Goal: Information Seeking & Learning: Compare options

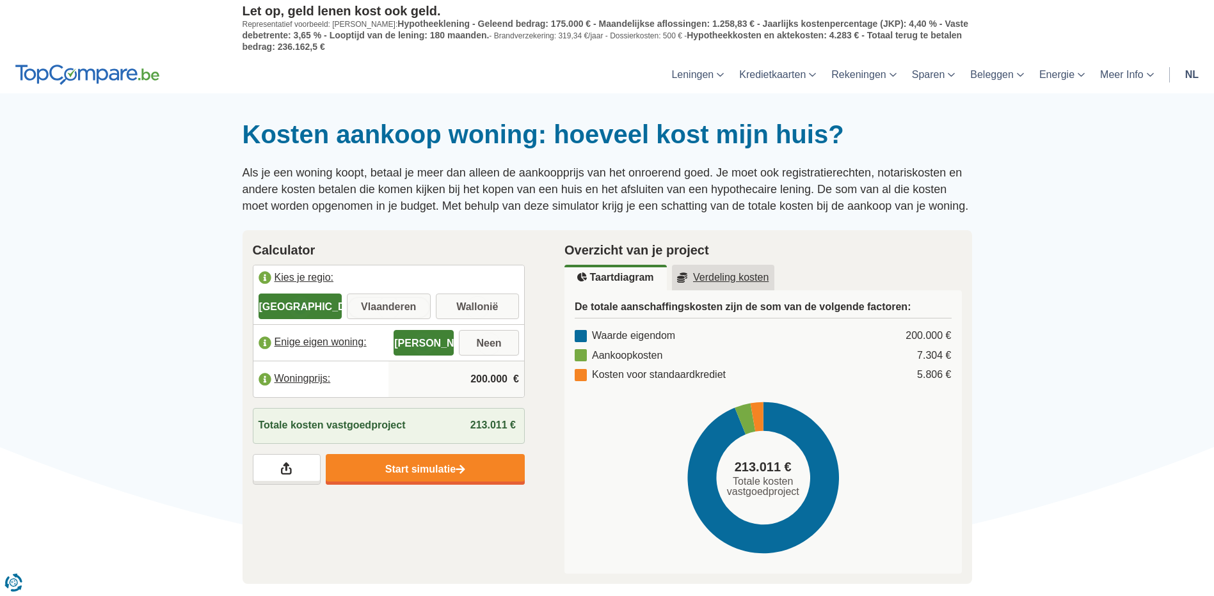
click at [402, 310] on input "Vlaanderen" at bounding box center [389, 307] width 84 height 23
radio input "true"
click at [495, 375] on input "200.000" at bounding box center [456, 379] width 125 height 35
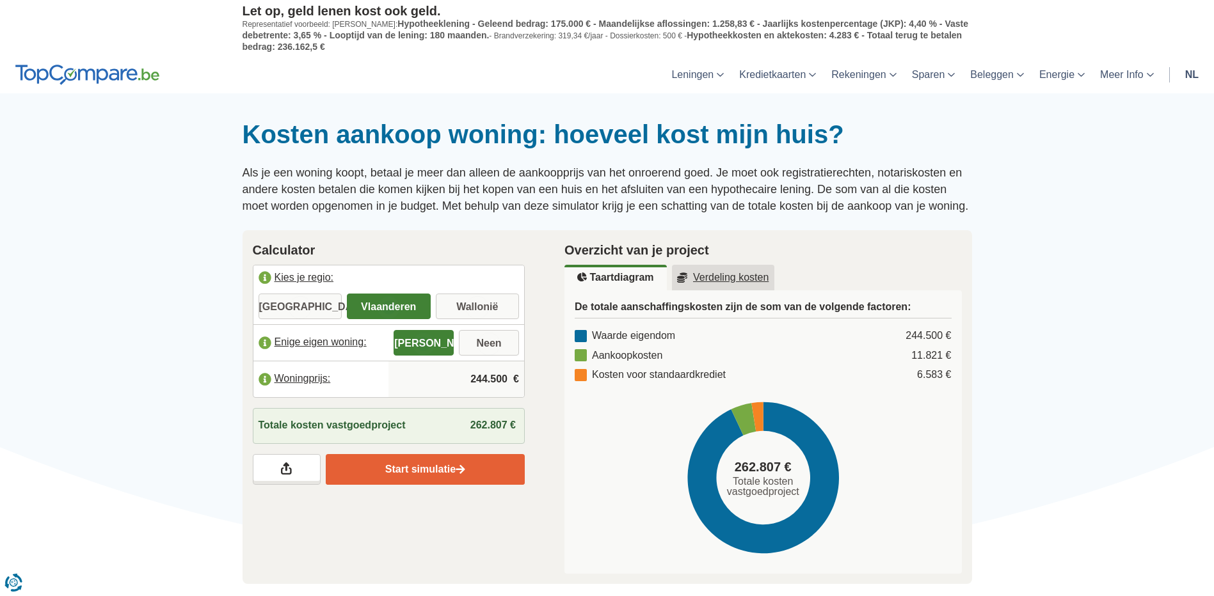
type input "244.500"
click at [430, 467] on link "Start simulatie" at bounding box center [425, 469] width 199 height 31
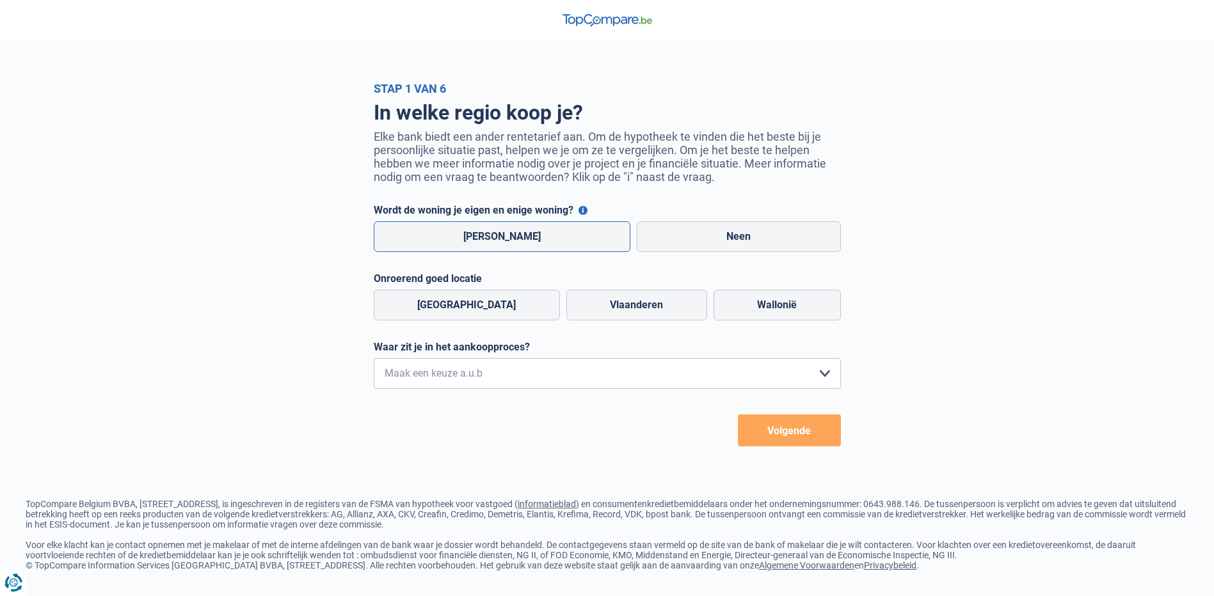
click at [500, 241] on label "[PERSON_NAME]" at bounding box center [502, 236] width 257 height 31
click at [500, 241] on input "[PERSON_NAME]" at bounding box center [502, 236] width 257 height 31
radio input "true"
click at [593, 316] on label "Vlaanderen" at bounding box center [636, 305] width 141 height 31
click at [593, 316] on input "Vlaanderen" at bounding box center [636, 305] width 141 height 31
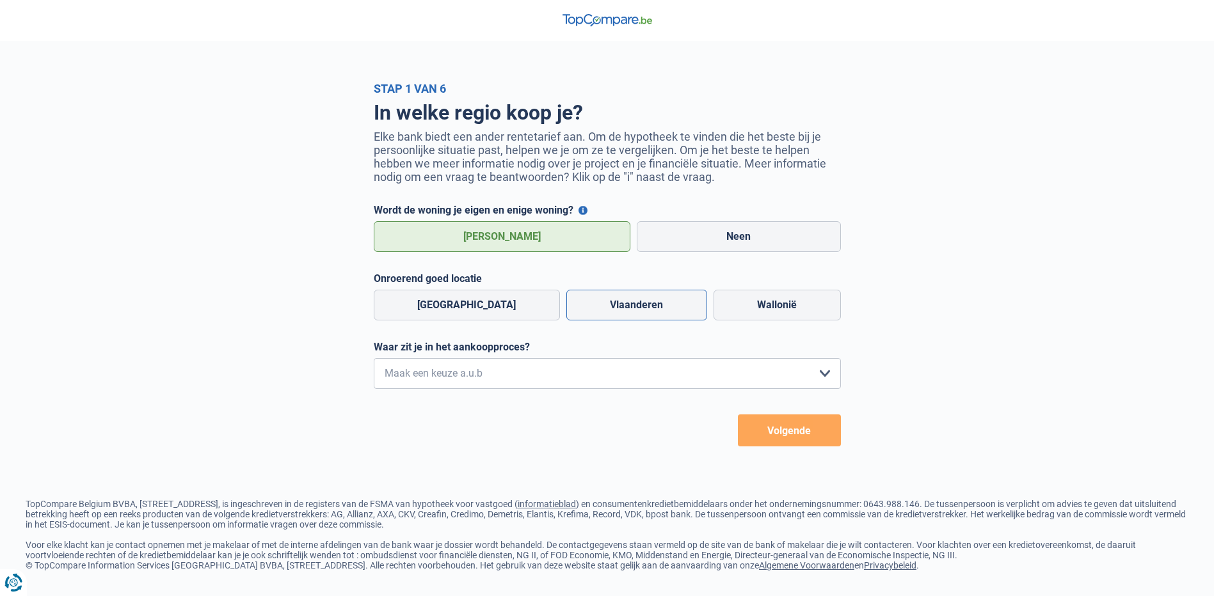
radio input "true"
click at [534, 379] on select "Ik wil me uitsluitend informeren omdat ik op dit moment geen concrete plannen h…" at bounding box center [607, 373] width 467 height 31
select select "1a"
click at [374, 362] on select "Ik wil me uitsluitend informeren omdat ik op dit moment geen concrete plannen h…" at bounding box center [607, 373] width 467 height 31
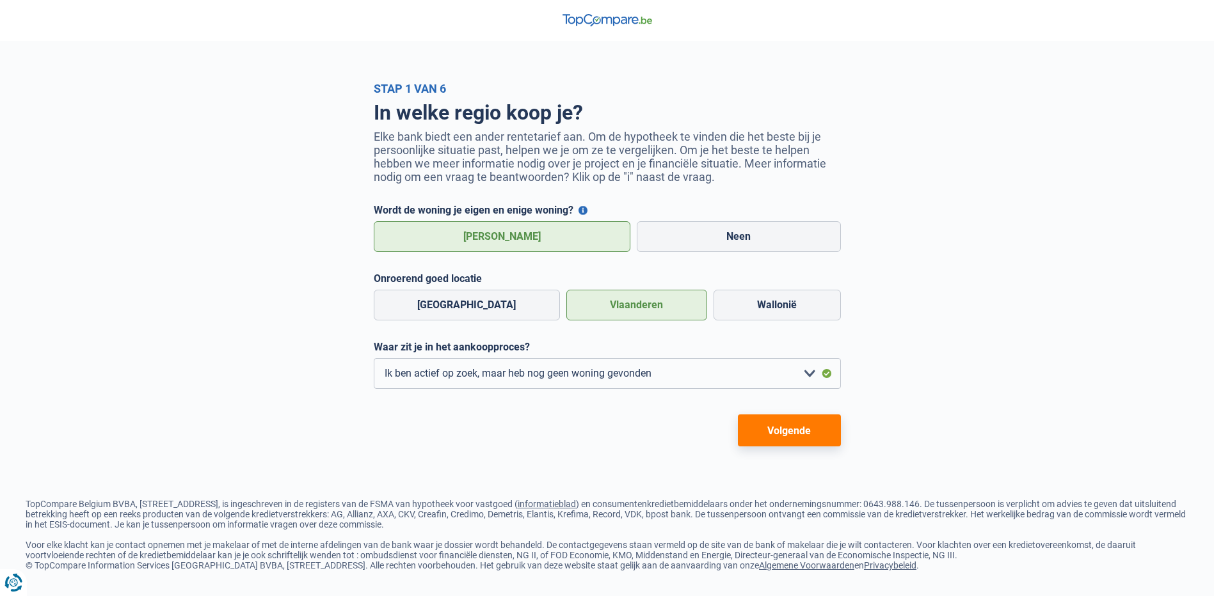
click at [769, 436] on button "Volgende" at bounding box center [789, 431] width 103 height 32
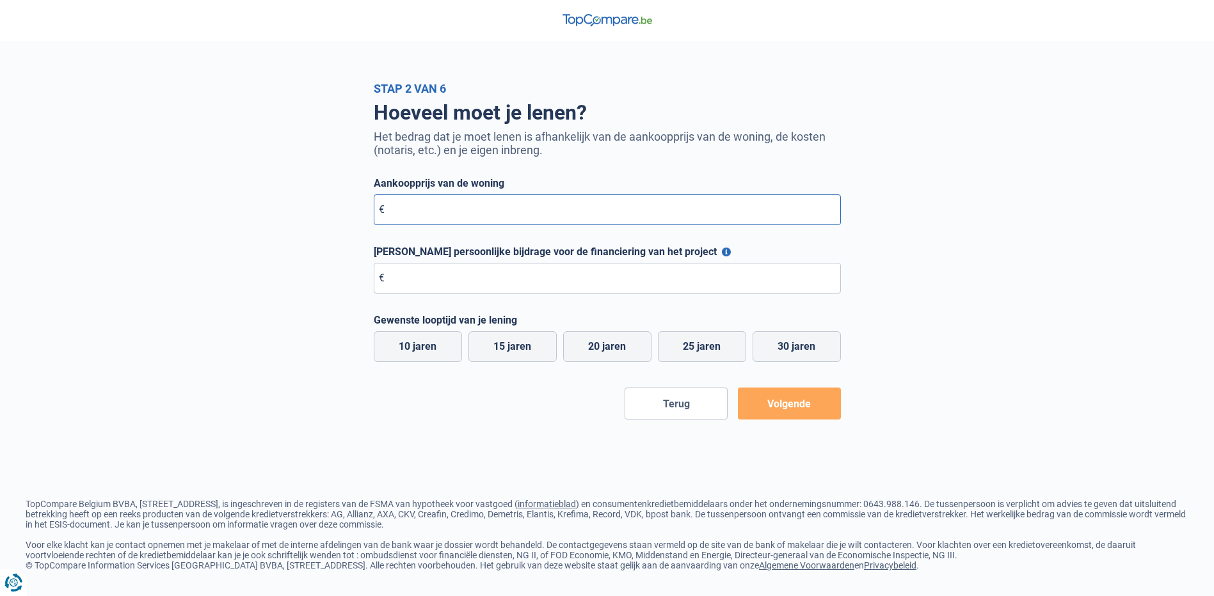
click at [481, 212] on input "Aankoopprijs van de woning" at bounding box center [607, 210] width 467 height 31
type input "244.500"
click at [511, 278] on input "Maximale persoonlijke bijdrage voor de financiering van het project" at bounding box center [607, 278] width 467 height 31
click at [722, 252] on button "Maximale persoonlijke bijdrage voor de financiering van het project" at bounding box center [726, 252] width 9 height 9
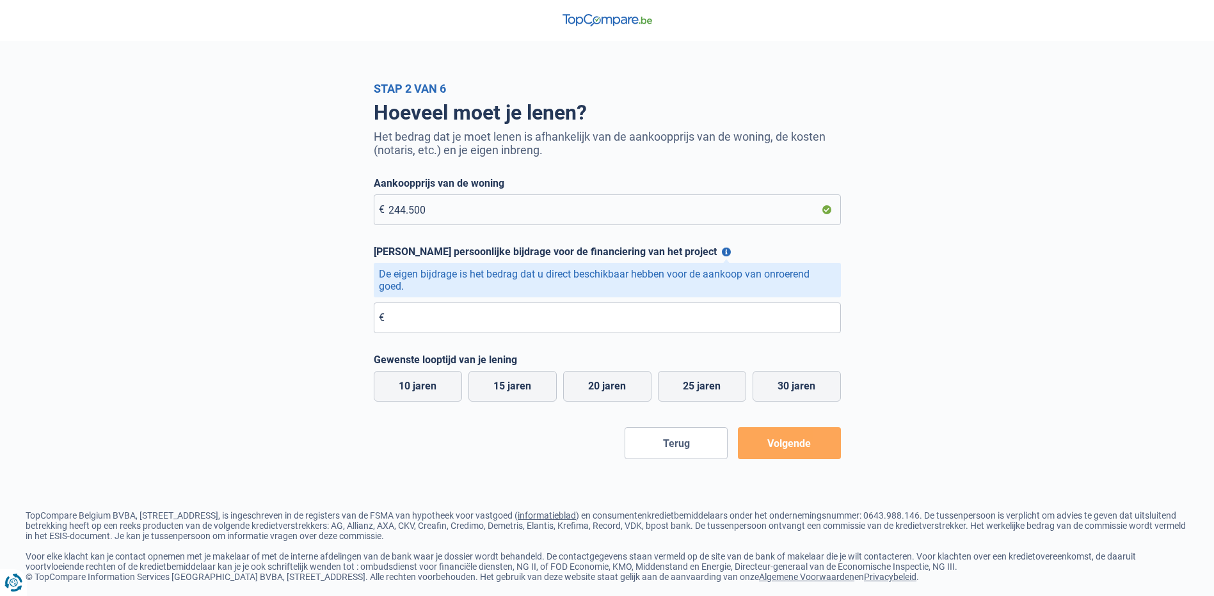
click at [722, 252] on button "Maximale persoonlijke bijdrage voor de financiering van het project" at bounding box center [726, 252] width 9 height 9
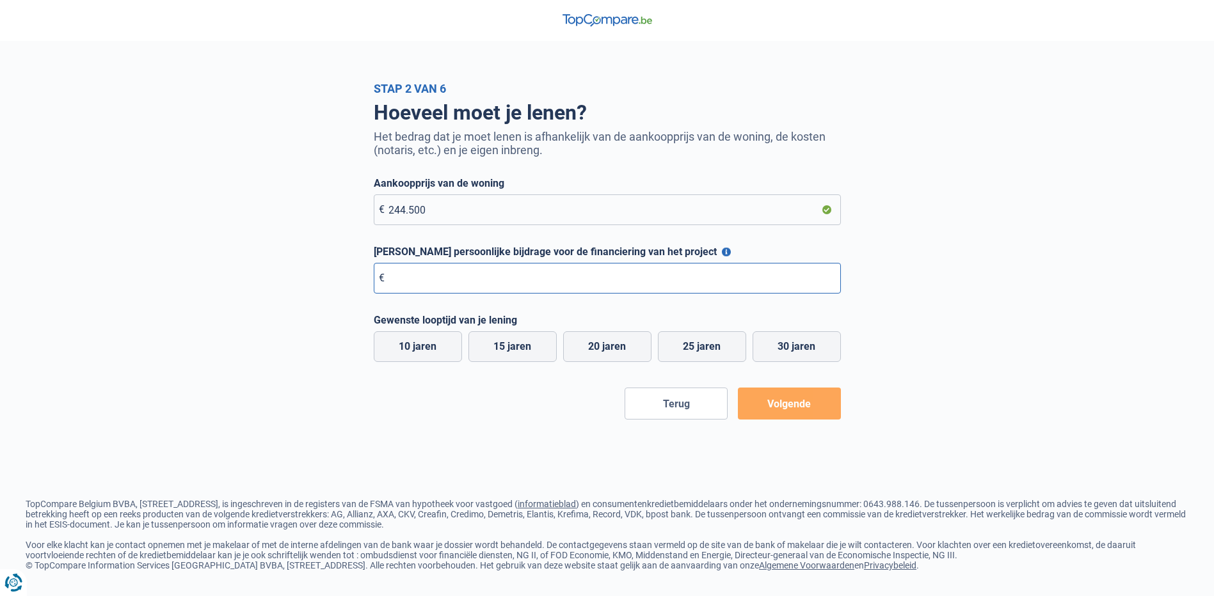
drag, startPoint x: 482, startPoint y: 281, endPoint x: 486, endPoint y: 266, distance: 16.0
click at [482, 276] on input "Maximale persoonlijke bijdrage voor de financiering van het project" at bounding box center [607, 278] width 467 height 31
type input "10.000"
click at [802, 353] on label "30 jaren" at bounding box center [796, 346] width 88 height 31
click at [802, 353] on input "30 jaren" at bounding box center [796, 346] width 88 height 31
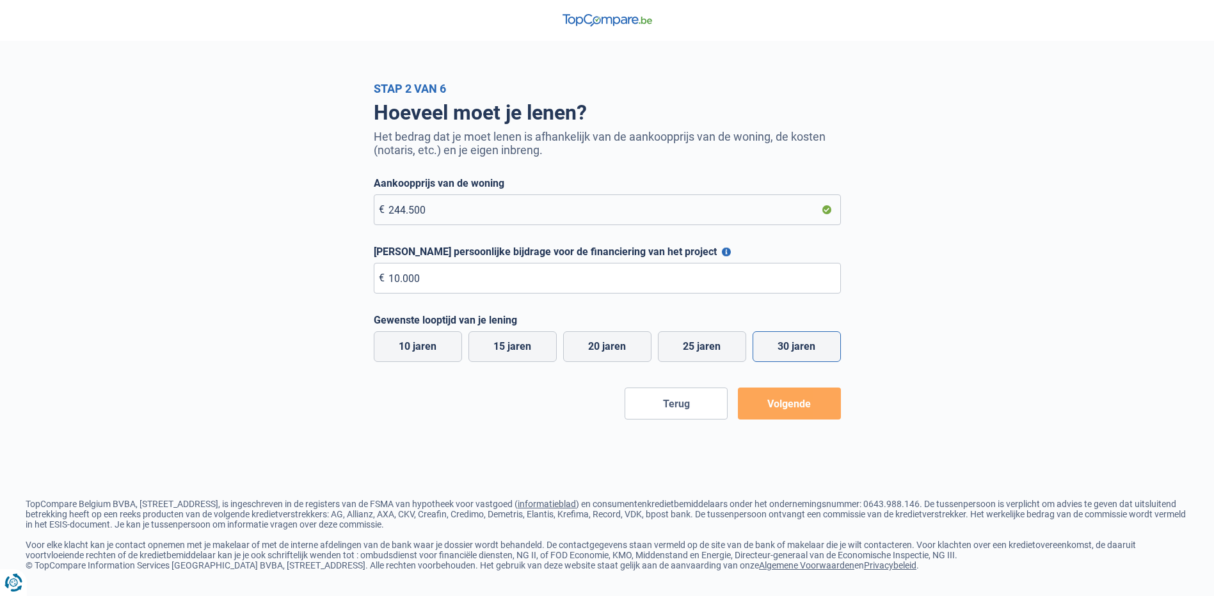
radio input "true"
click at [800, 408] on button "Volgende" at bounding box center [789, 404] width 103 height 32
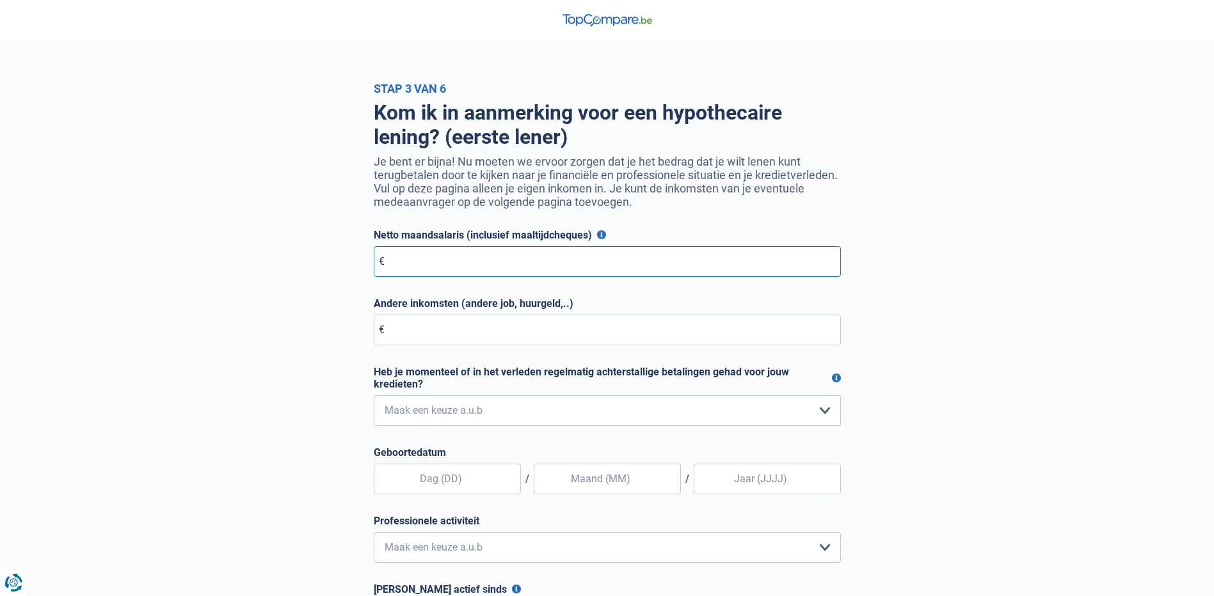
click at [440, 263] on input "Netto maandsalaris (inclusief maaltijdcheques)" at bounding box center [607, 261] width 467 height 31
type input "3.000"
click at [623, 406] on select "Nee, nooit Ja, maar ik heb deze minder dan een jaar geleden afbetaald Ja, maar …" at bounding box center [607, 410] width 467 height 31
select select "0"
click at [374, 398] on select "Nee, nooit Ja, maar ik heb deze minder dan een jaar geleden afbetaald Ja, maar …" at bounding box center [607, 410] width 467 height 31
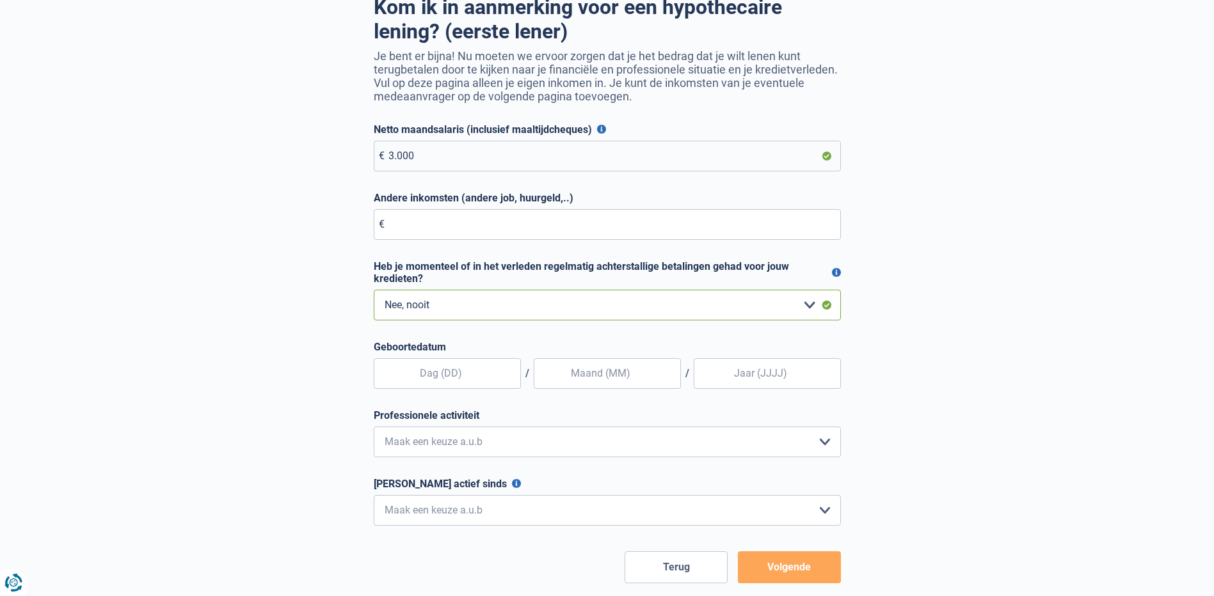
scroll to position [128, 0]
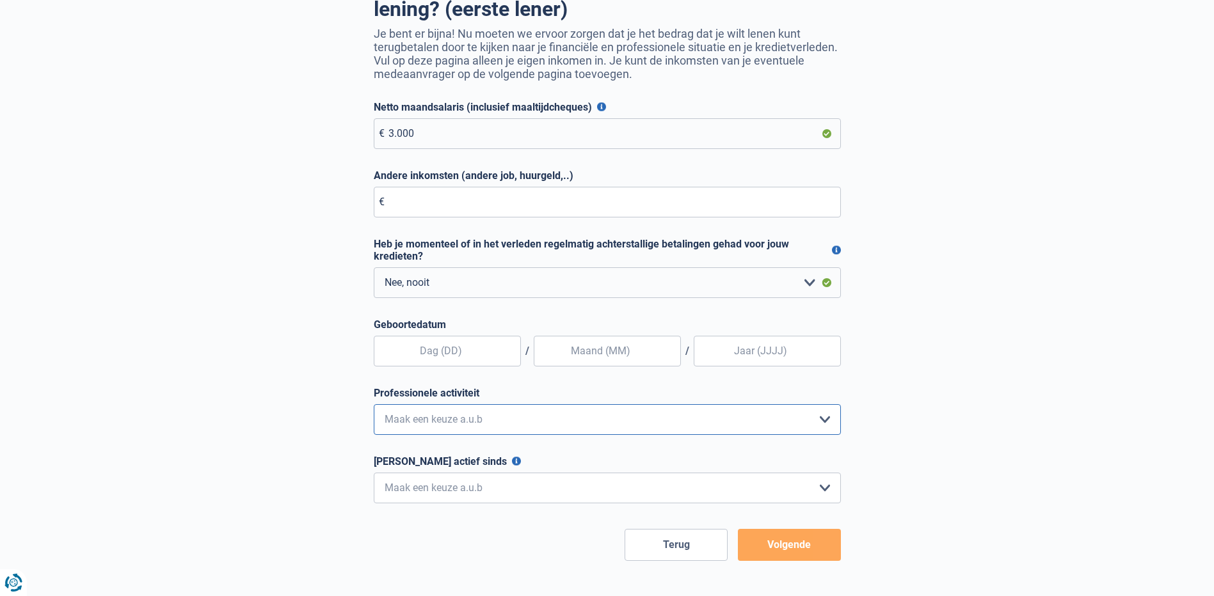
click at [457, 412] on select "Bediende Arbeider Ambtenaar Zelfstandige Bedrijfsleider Gepensioneerde Vrij ber…" at bounding box center [607, 419] width 467 height 31
select select "official"
click at [374, 407] on select "Bediende Arbeider Ambtenaar Zelfstandige Bedrijfsleider Gepensioneerde Vrij ber…" at bounding box center [607, 419] width 467 height 31
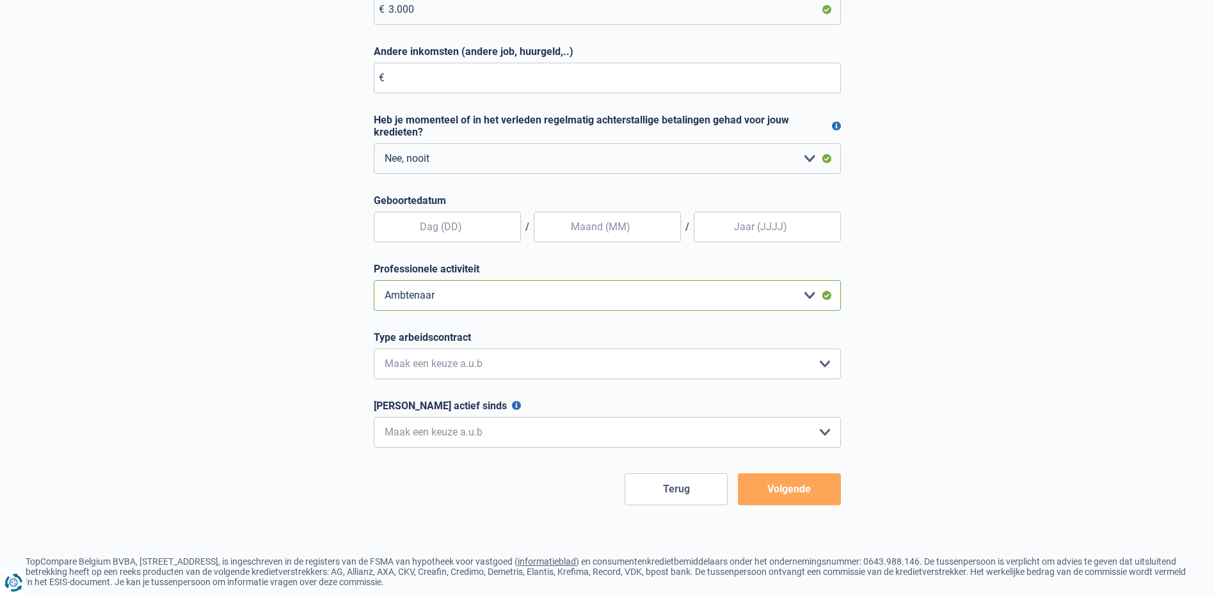
scroll to position [256, 0]
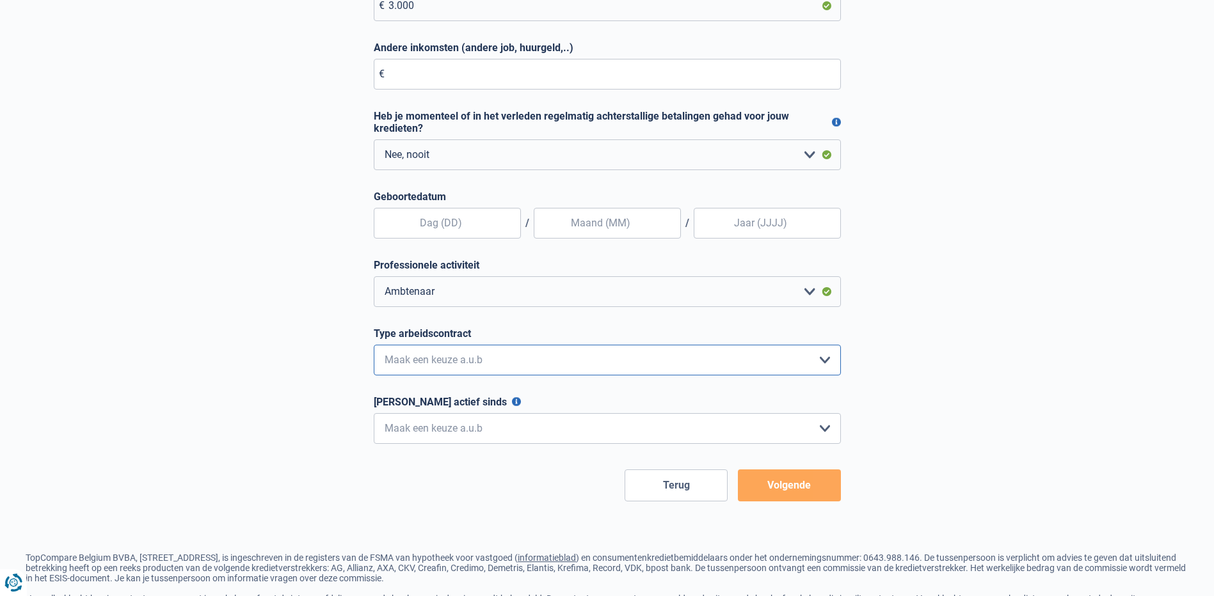
click at [434, 356] on select "Interimcontract Arbeidsovereenkomst van onbepaalde duur Arbeidsovereenkomst van…" at bounding box center [607, 360] width 467 height 31
click at [434, 360] on select "Interimcontract Arbeidsovereenkomst van onbepaalde duur Arbeidsovereenkomst van…" at bounding box center [607, 360] width 467 height 31
select select "permanent"
click at [374, 347] on select "Interimcontract Arbeidsovereenkomst van onbepaalde duur Arbeidsovereenkomst van…" at bounding box center [607, 360] width 467 height 31
click at [454, 426] on select "< 6 maanden 6 - 12 maanden 12 - 24 maanden 24 - 36 maanden > 36 maanden Maak ee…" at bounding box center [607, 428] width 467 height 31
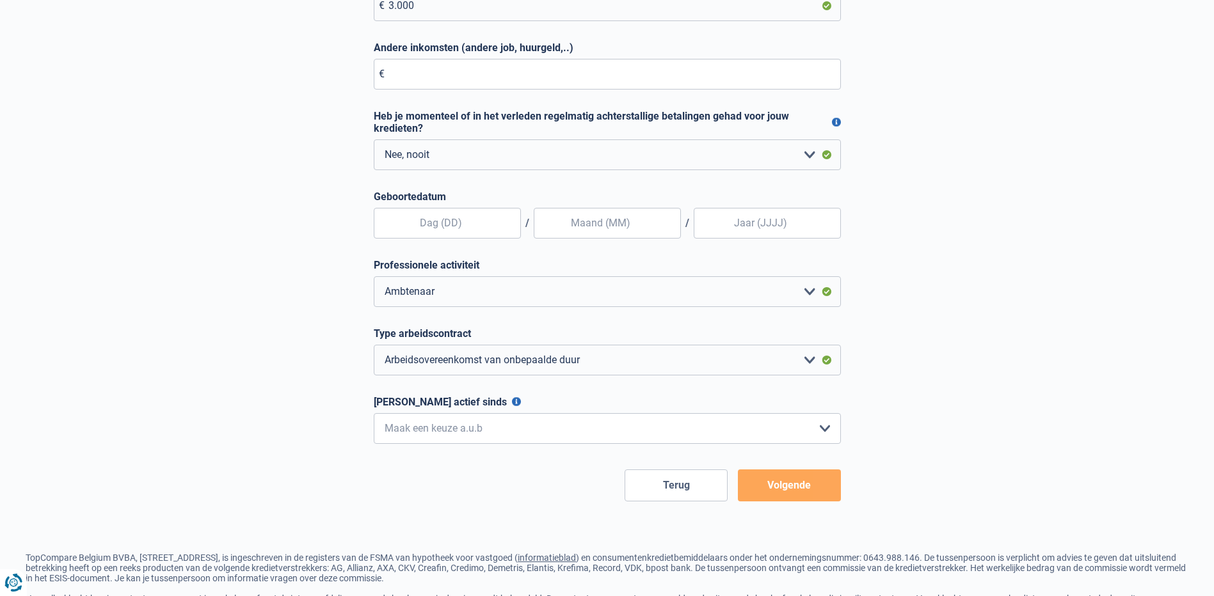
click at [512, 405] on button "Ononderbroken actief sinds" at bounding box center [516, 401] width 9 height 9
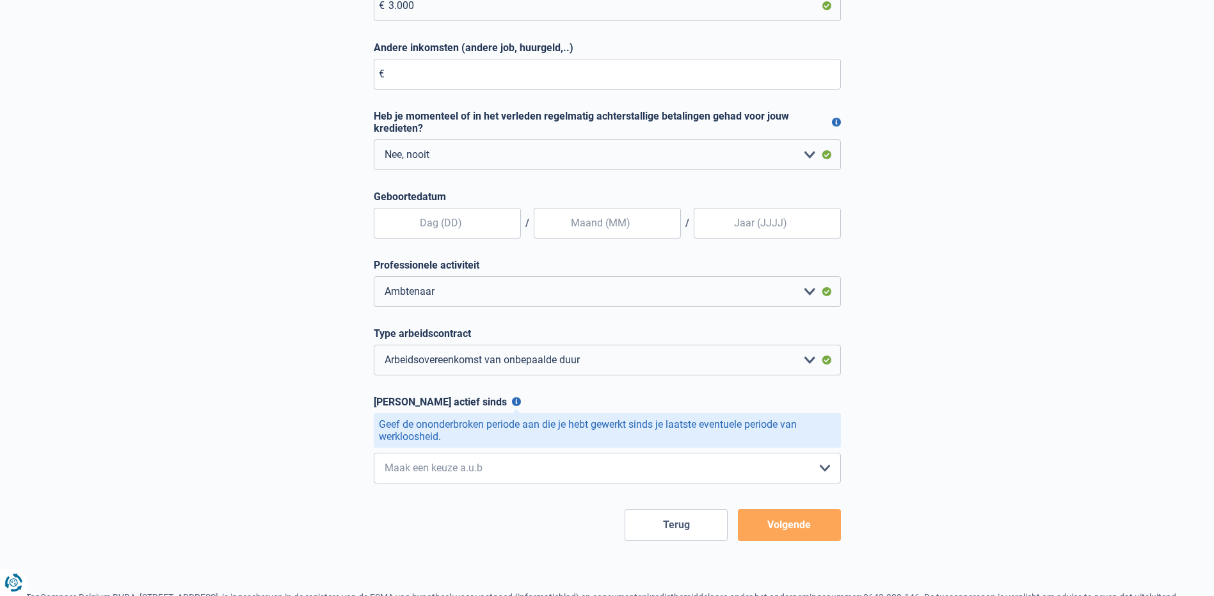
click at [512, 405] on button "Ononderbroken actief sinds" at bounding box center [516, 401] width 9 height 9
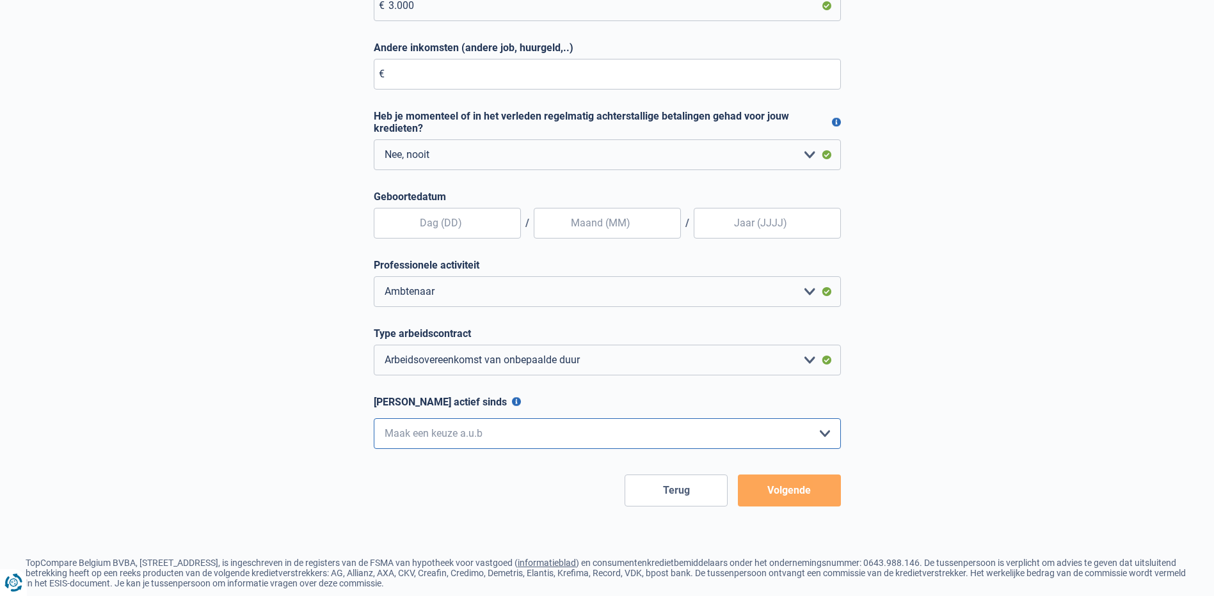
click at [496, 436] on select "< 6 maanden 6 - 12 maanden 12 - 24 maanden 24 - 36 maanden > 36 maanden Maak ee…" at bounding box center [607, 433] width 467 height 31
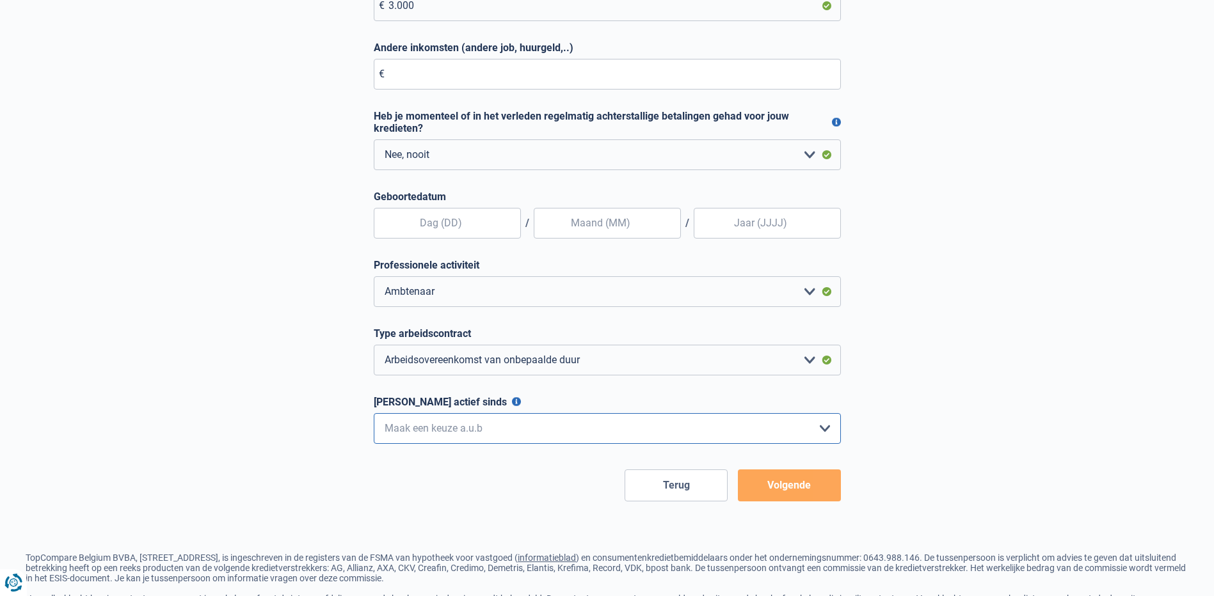
select select "more36"
click at [374, 416] on select "< 6 maanden 6 - 12 maanden 12 - 24 maanden 24 - 36 maanden > 36 maanden Maak ee…" at bounding box center [607, 428] width 467 height 31
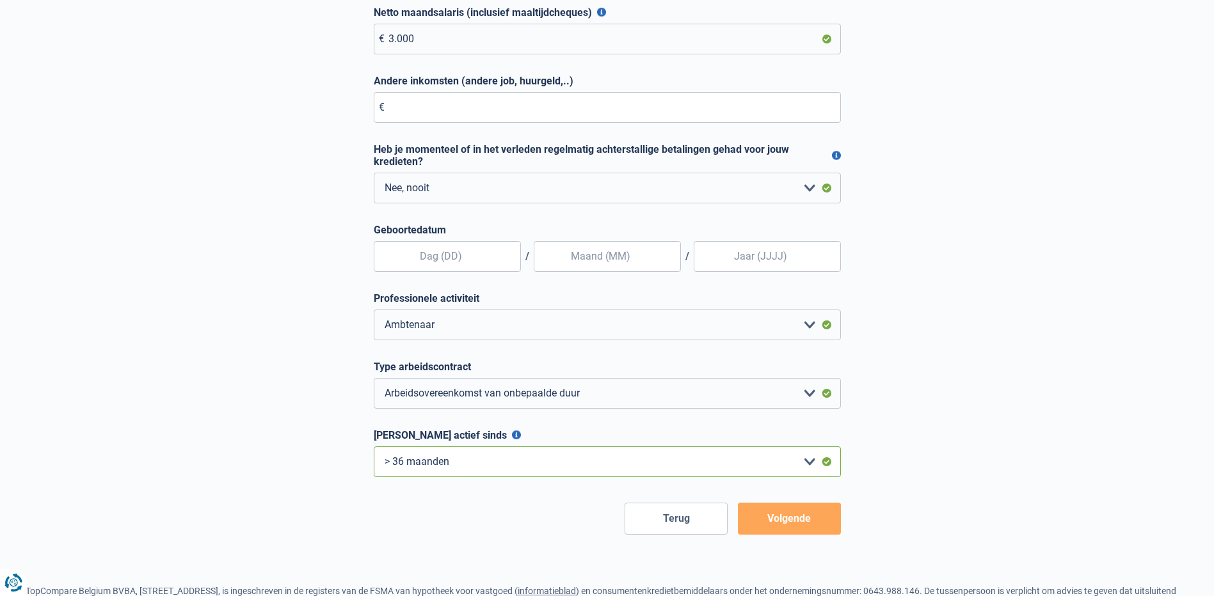
scroll to position [192, 0]
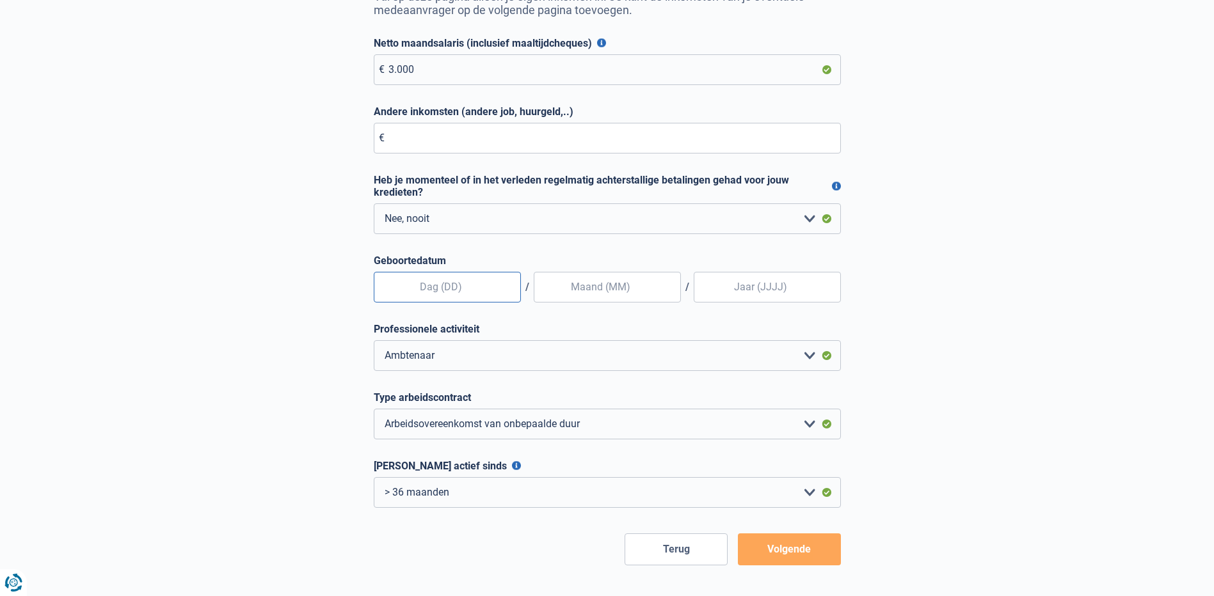
drag, startPoint x: 440, startPoint y: 283, endPoint x: 448, endPoint y: 280, distance: 9.2
click at [442, 283] on input "text" at bounding box center [447, 287] width 147 height 31
type input "01"
click at [459, 298] on input "01" at bounding box center [447, 287] width 147 height 31
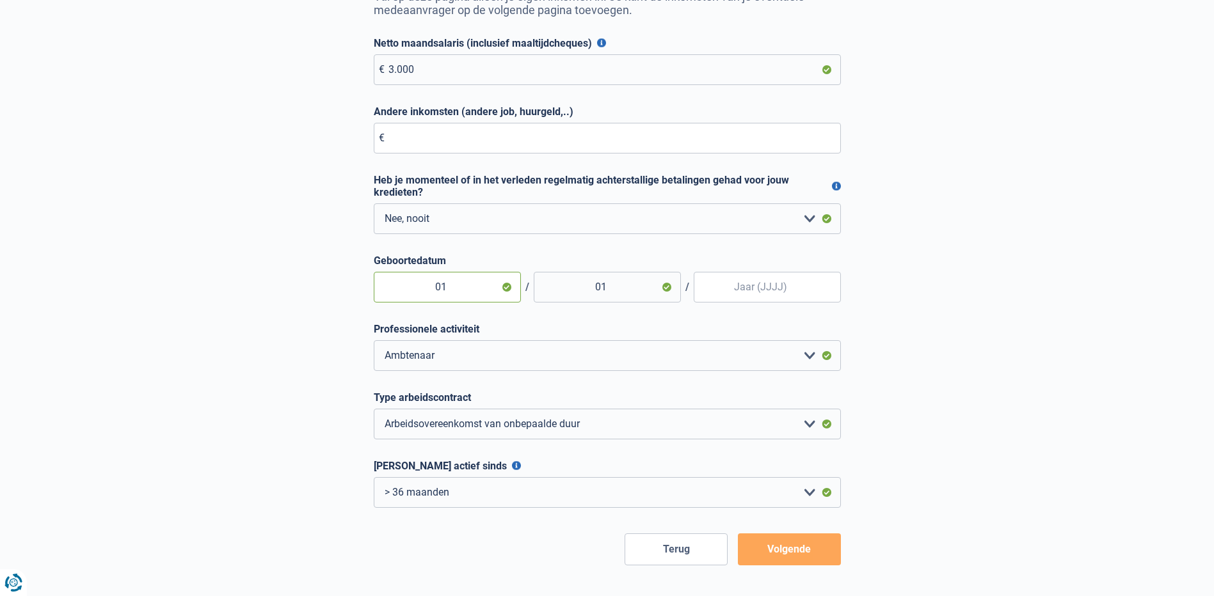
click at [459, 298] on input "01" at bounding box center [447, 287] width 147 height 31
type input "15"
type input "0"
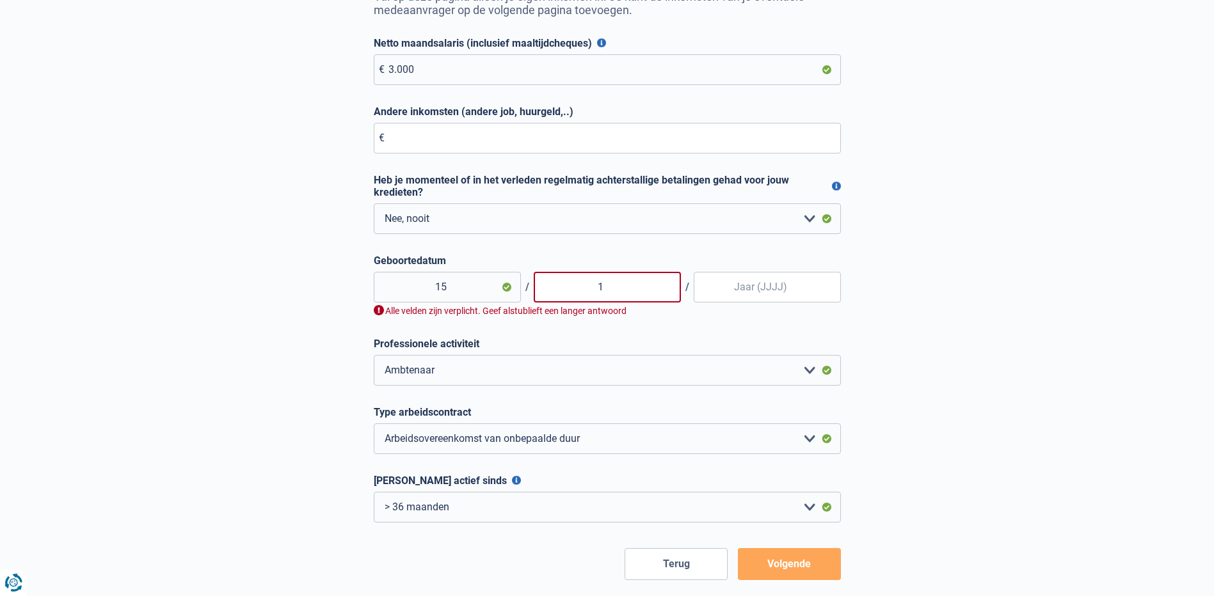
type input "12"
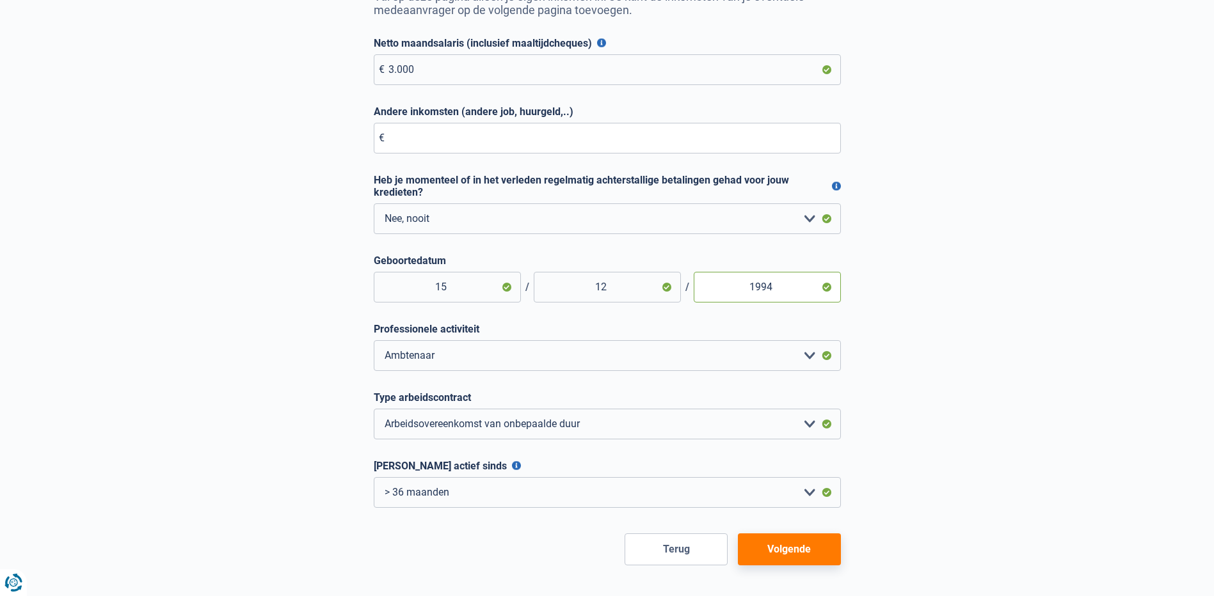
type input "1994"
click at [781, 541] on button "Volgende" at bounding box center [789, 550] width 103 height 32
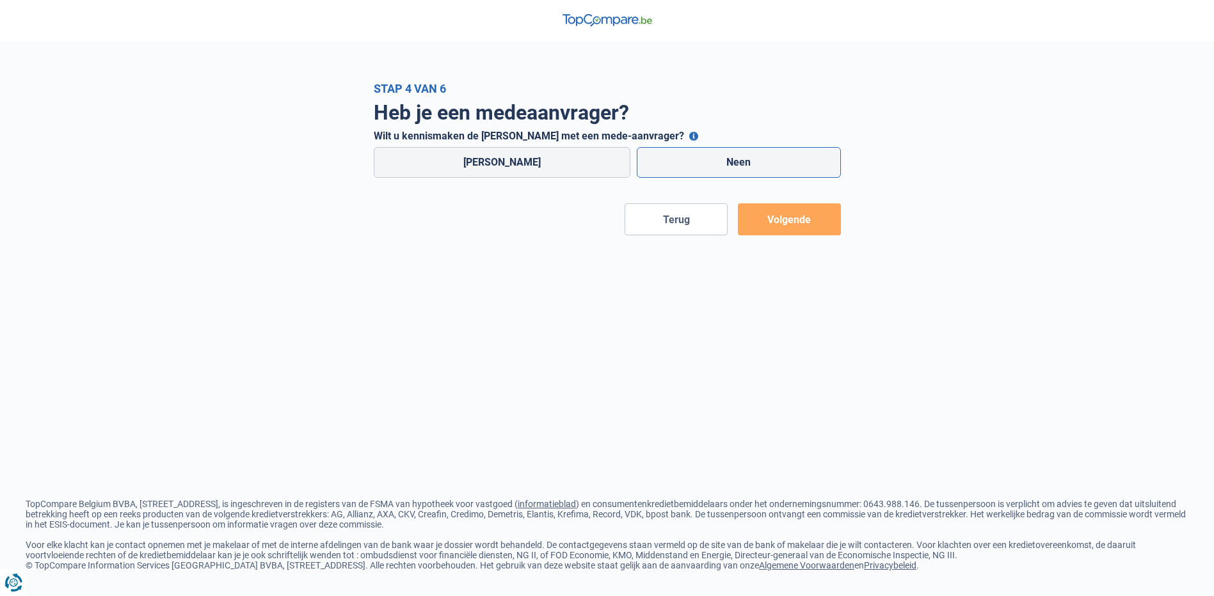
click at [729, 168] on label "Neen" at bounding box center [739, 162] width 204 height 31
click at [729, 168] on input "Neen" at bounding box center [739, 162] width 204 height 31
radio input "true"
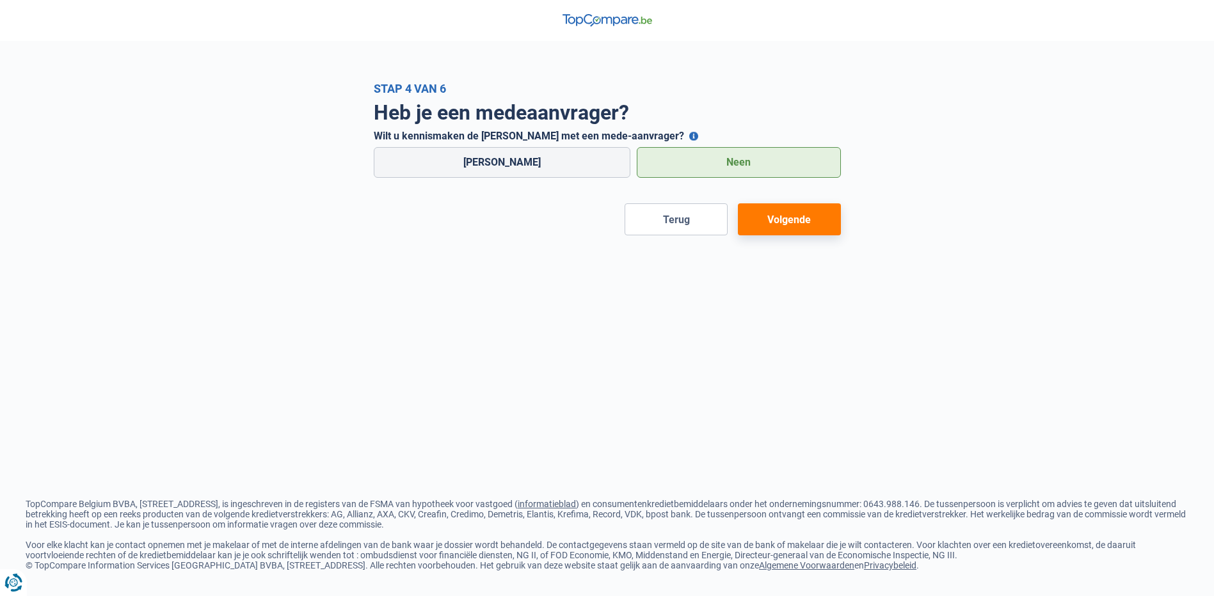
click at [798, 235] on button "Volgende" at bounding box center [789, 219] width 103 height 32
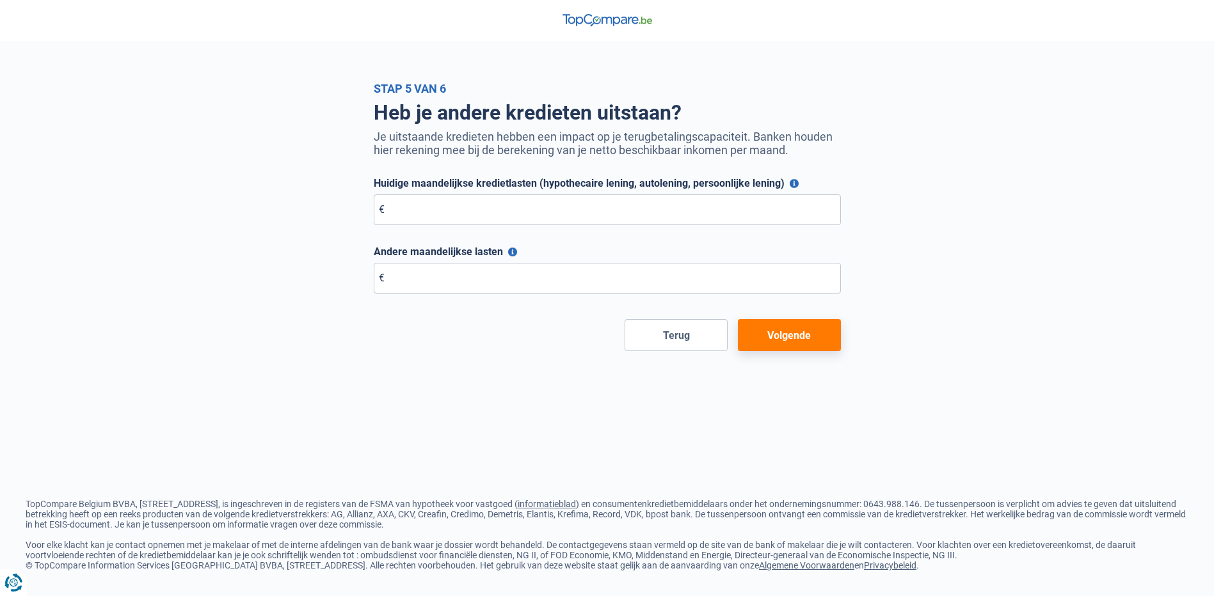
click at [813, 338] on button "Volgende" at bounding box center [789, 335] width 103 height 32
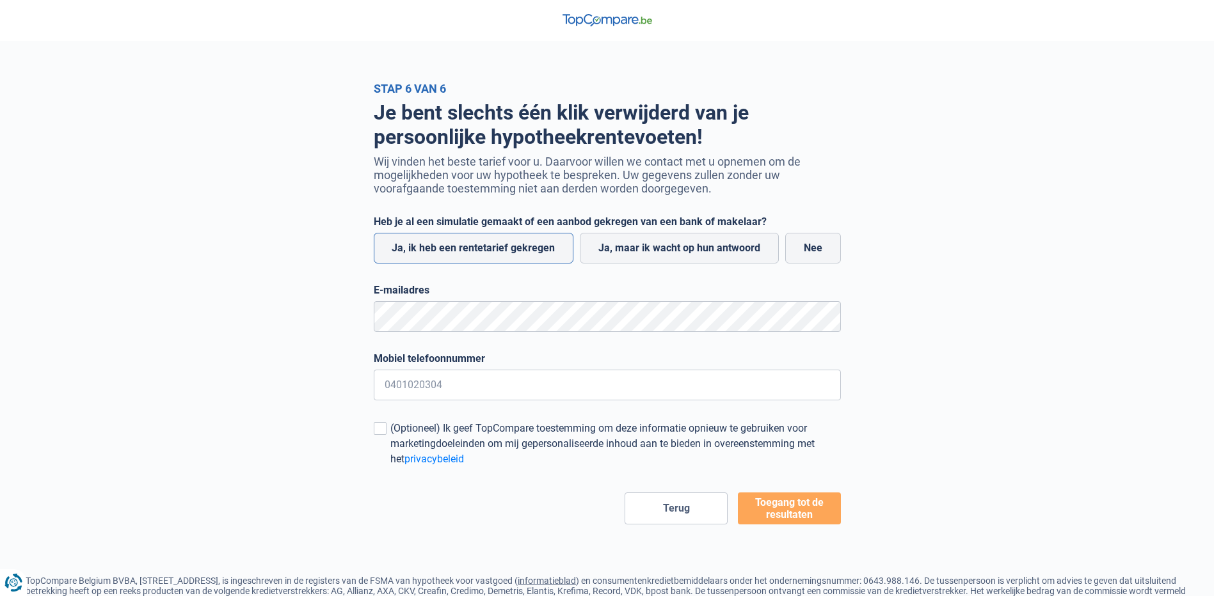
click at [490, 257] on label "Ja, ik heb een rentetarief gekregen" at bounding box center [474, 248] width 200 height 31
click at [490, 257] on input "Ja, ik heb een rentetarief gekregen" at bounding box center [474, 248] width 200 height 31
radio input "true"
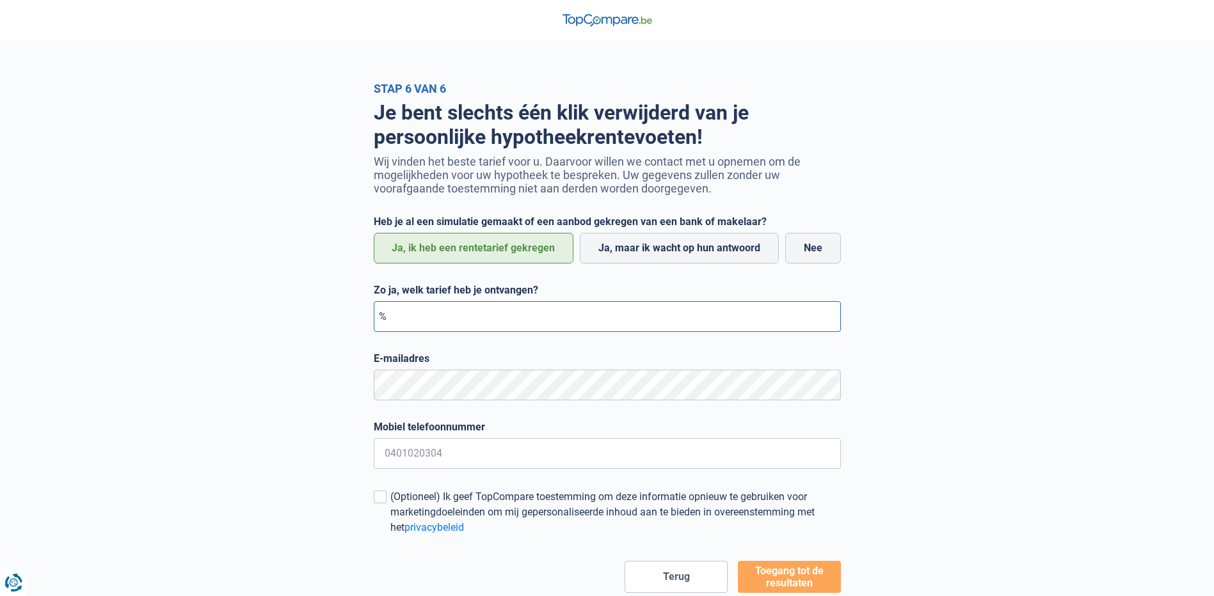
click at [502, 326] on input "Zo ja, welk tarief heb je ontvangen?" at bounding box center [607, 316] width 467 height 31
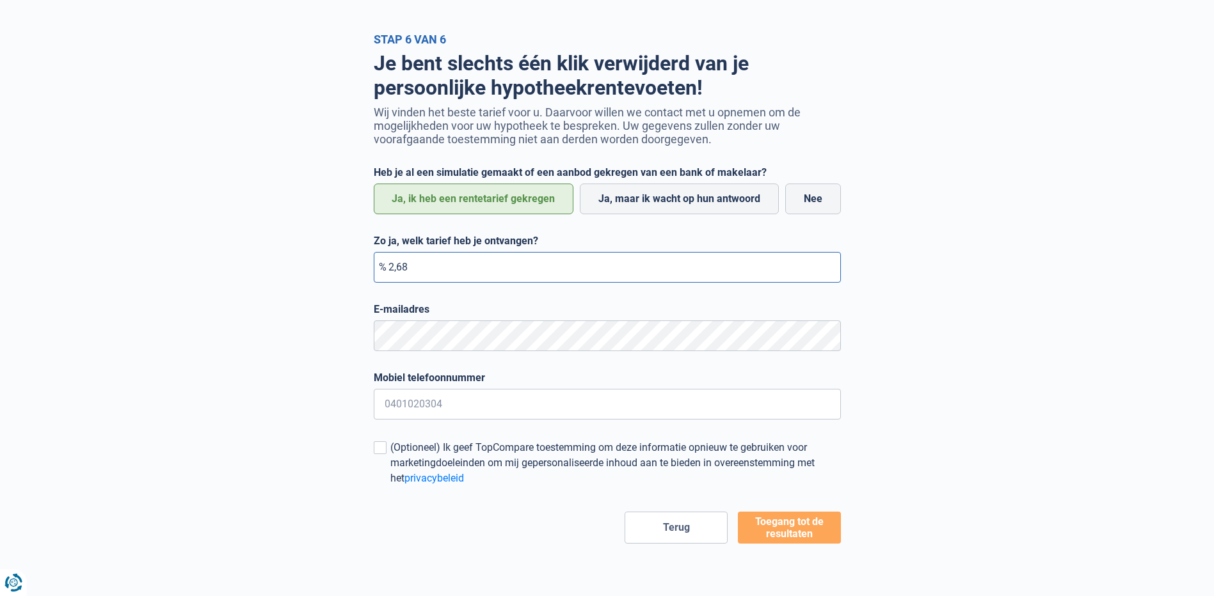
scroll to position [152, 0]
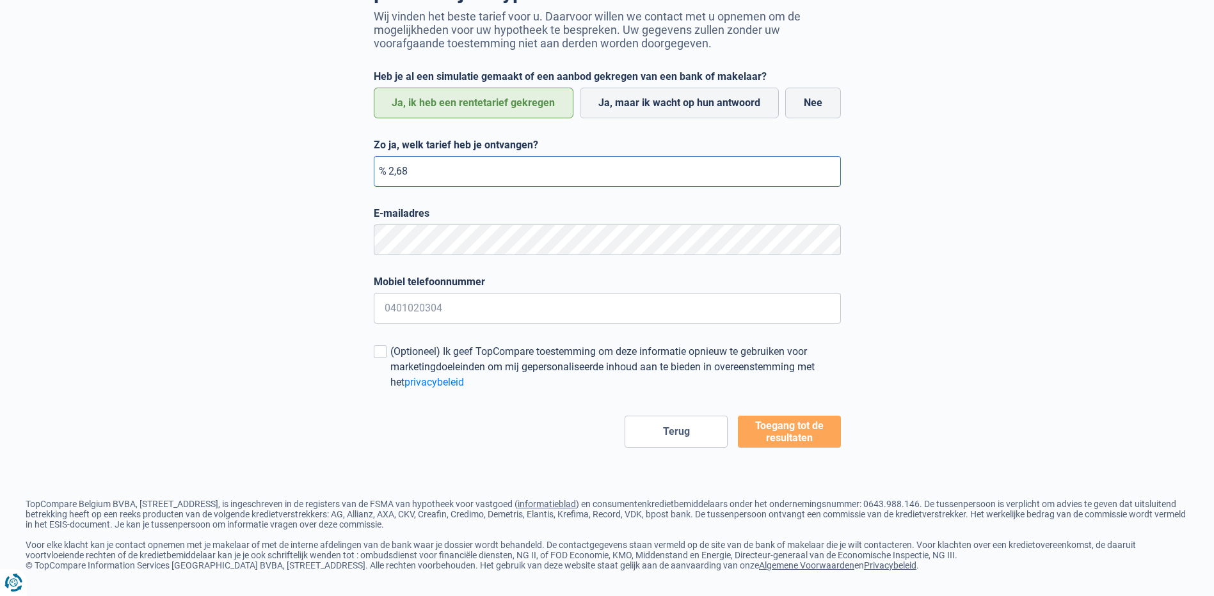
type input "2,68"
click at [776, 431] on button "Toegang tot de resultaten" at bounding box center [789, 432] width 103 height 32
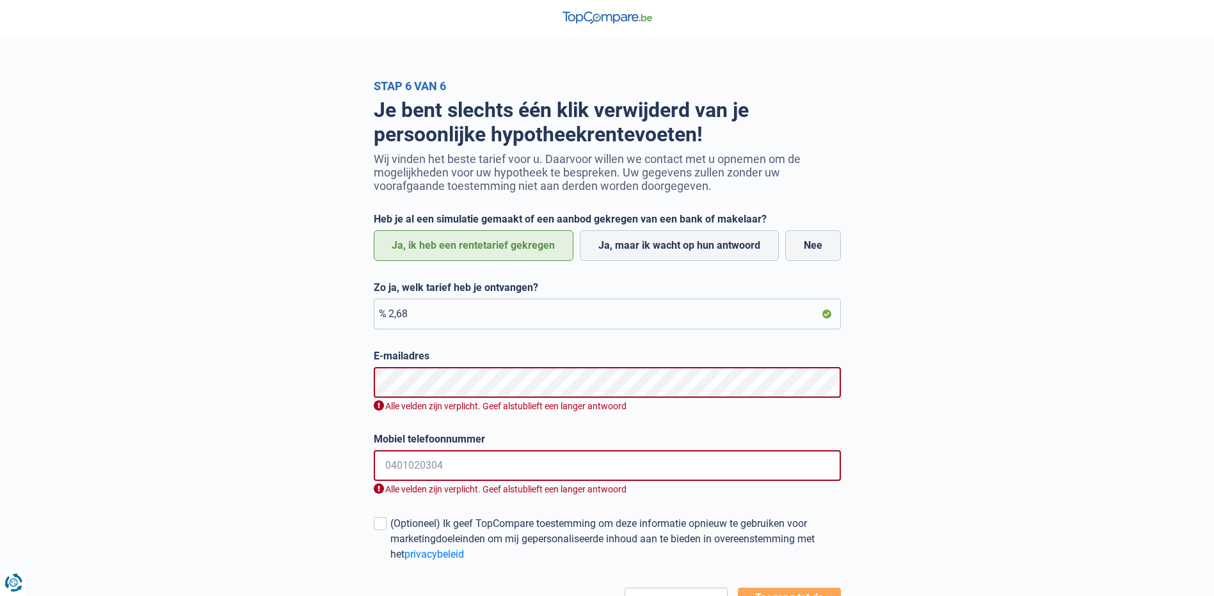
scroll to position [0, 0]
